Goal: Information Seeking & Learning: Learn about a topic

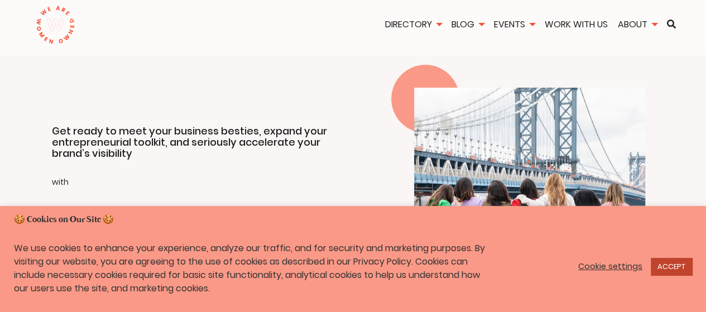
click at [679, 272] on link "ACCEPT" at bounding box center [671, 266] width 41 height 17
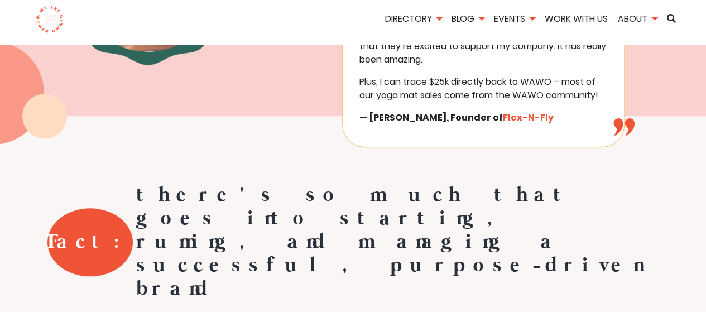
scroll to position [529, 0]
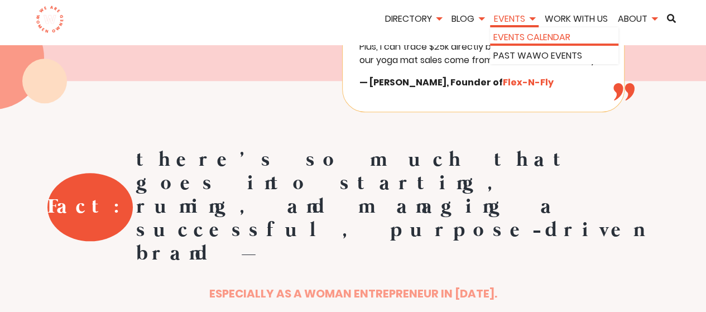
click at [506, 40] on link "Events Calendar" at bounding box center [555, 37] width 122 height 13
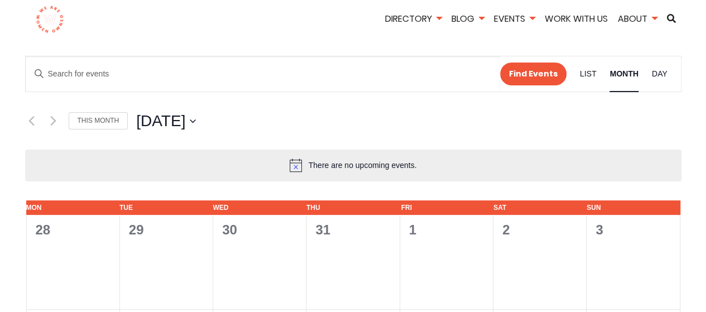
scroll to position [46, 0]
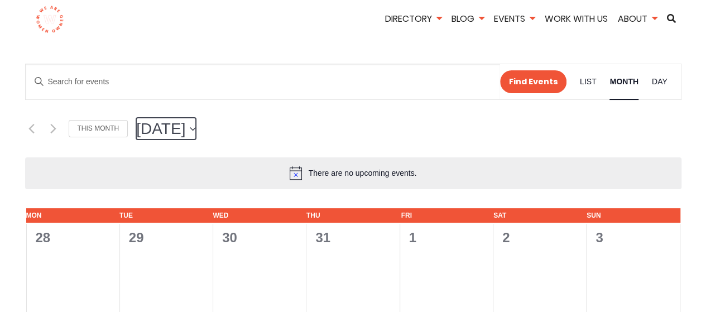
click at [196, 130] on icon "button" at bounding box center [193, 129] width 6 height 4
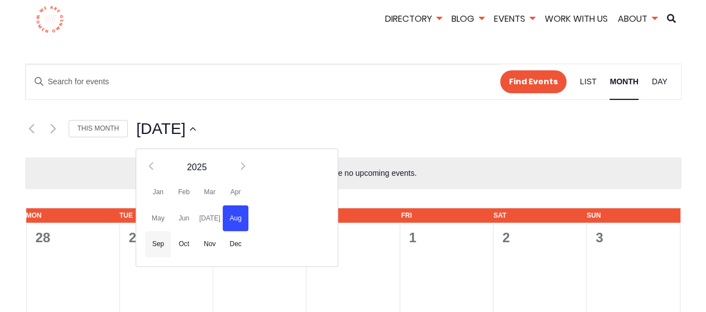
click at [161, 245] on span "Sep" at bounding box center [158, 244] width 26 height 26
type input "9/1/2025"
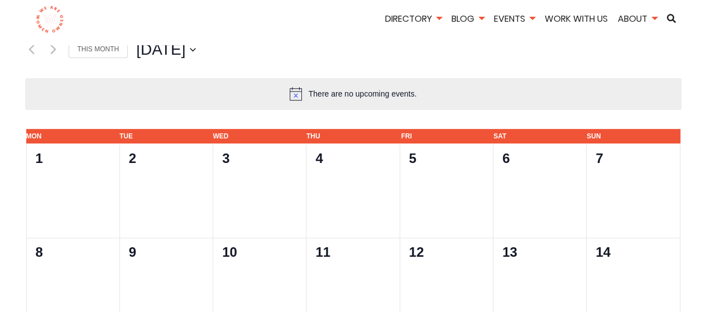
scroll to position [34, 0]
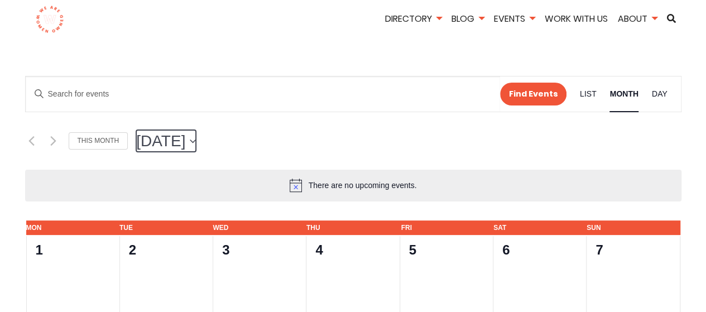
click at [196, 146] on button "9/1/2025 September 2025" at bounding box center [166, 141] width 60 height 22
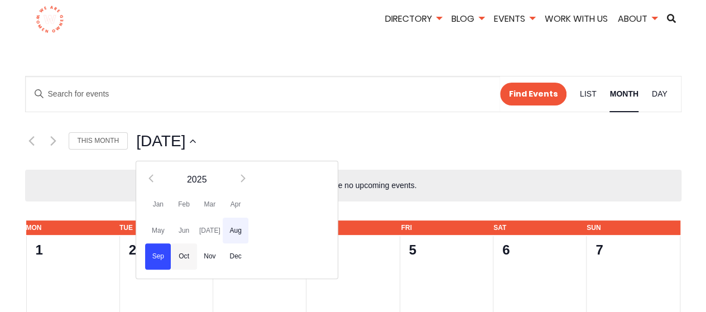
click at [185, 260] on span "Oct" at bounding box center [184, 256] width 26 height 26
type input "10/1/2025"
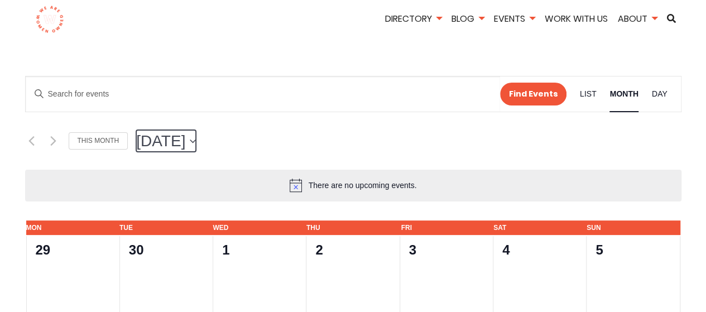
click at [196, 144] on button "10/1/2025 October 2025" at bounding box center [166, 141] width 60 height 22
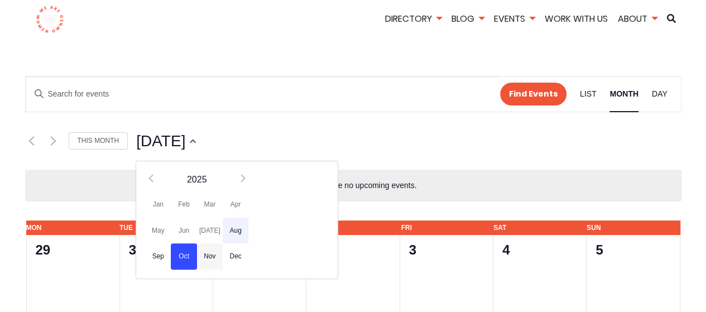
click at [213, 258] on span "Nov" at bounding box center [210, 256] width 26 height 26
type input "11/1/2025"
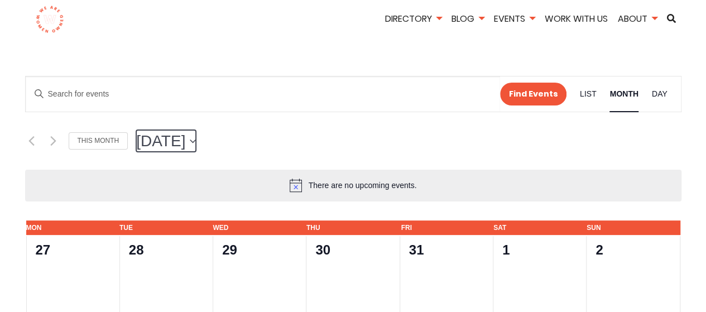
click at [196, 140] on button "11/1/2025 November 2025" at bounding box center [166, 141] width 60 height 22
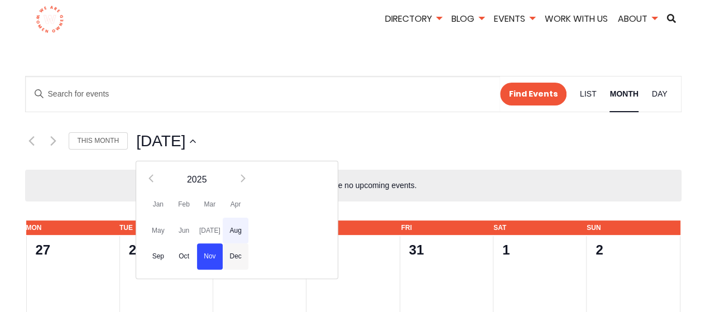
click at [232, 258] on span "Dec" at bounding box center [236, 256] width 26 height 26
type input "12/1/2025"
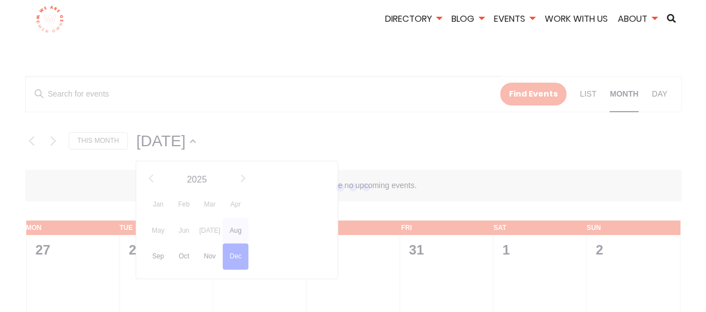
scroll to position [0, 37]
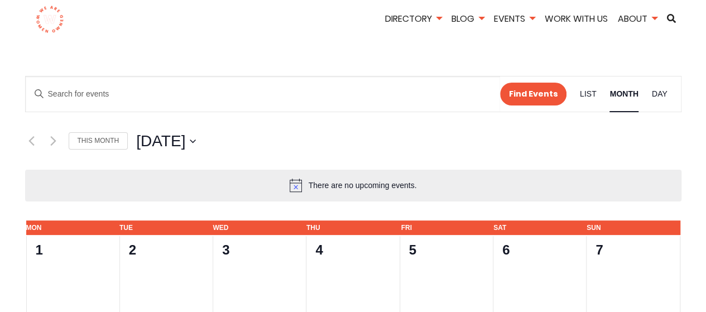
click at [258, 144] on div "12/1/2025 December 2025 Select date. 12/1/2025" at bounding box center [408, 141] width 545 height 22
click at [196, 144] on button "12/1/2025 December 2025" at bounding box center [166, 141] width 60 height 22
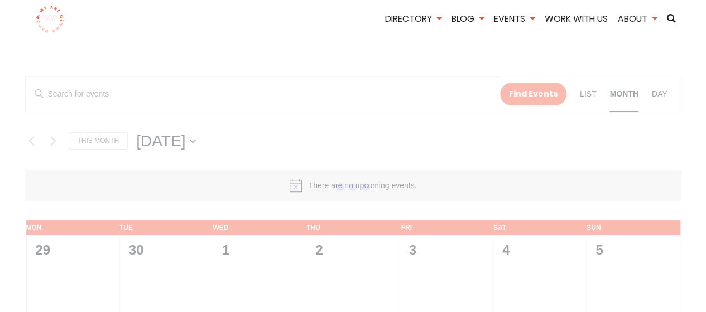
scroll to position [46, 0]
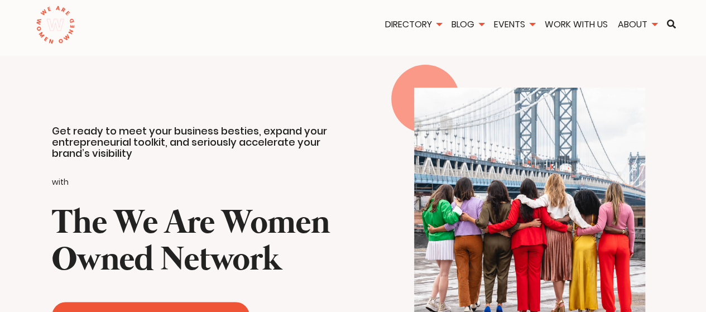
scroll to position [17, 0]
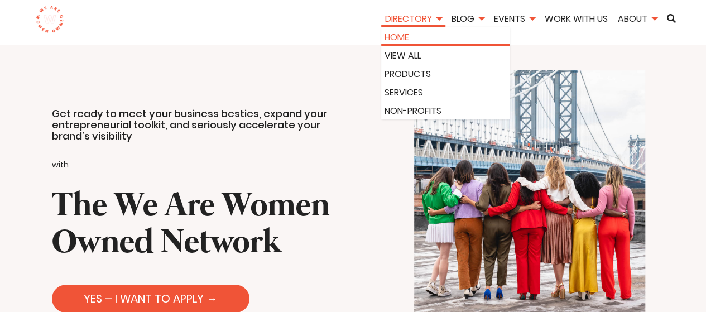
click at [393, 40] on link "Home" at bounding box center [446, 37] width 122 height 13
